Goal: Navigation & Orientation: Find specific page/section

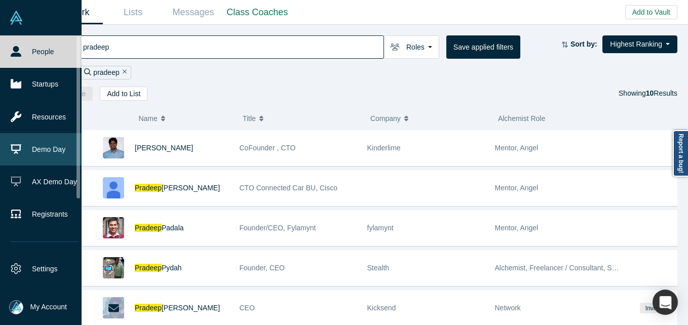
click at [49, 142] on link "Demo Day" at bounding box center [44, 149] width 89 height 32
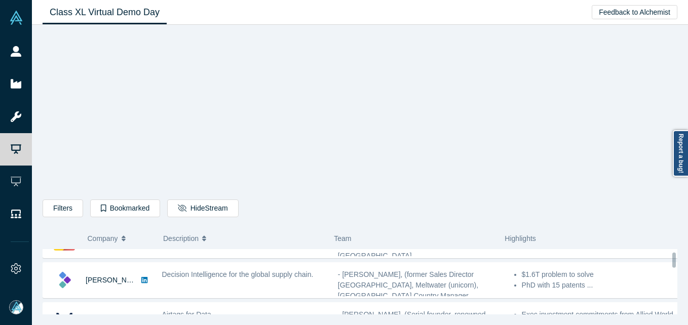
scroll to position [51, 0]
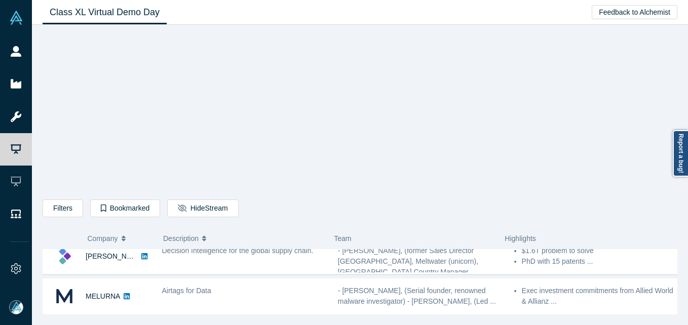
drag, startPoint x: 661, startPoint y: 0, endPoint x: 146, endPoint y: 96, distance: 524.3
click at [146, 96] on div "Filters AI Artificial Intelligence B2B SaaS AI (Artificial Intelligence) Data A…" at bounding box center [360, 173] width 635 height 283
click at [182, 210] on button "Hide Stream" at bounding box center [202, 209] width 71 height 18
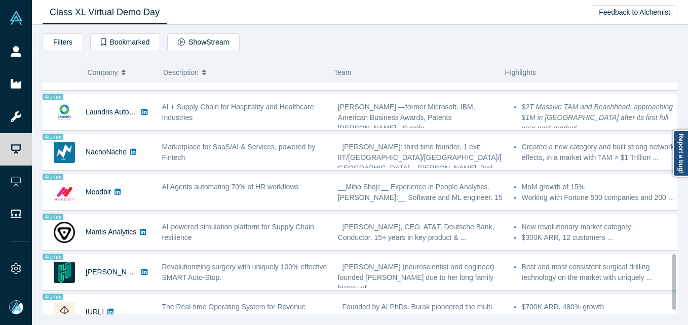
scroll to position [729, 0]
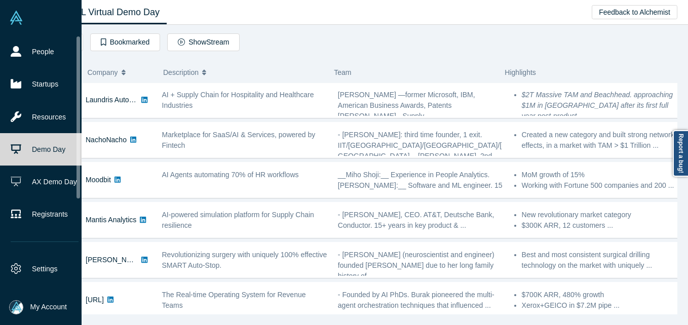
drag, startPoint x: 21, startPoint y: 51, endPoint x: 41, endPoint y: 3, distance: 51.6
click at [22, 52] on link "People" at bounding box center [44, 51] width 89 height 32
